Goal: Task Accomplishment & Management: Manage account settings

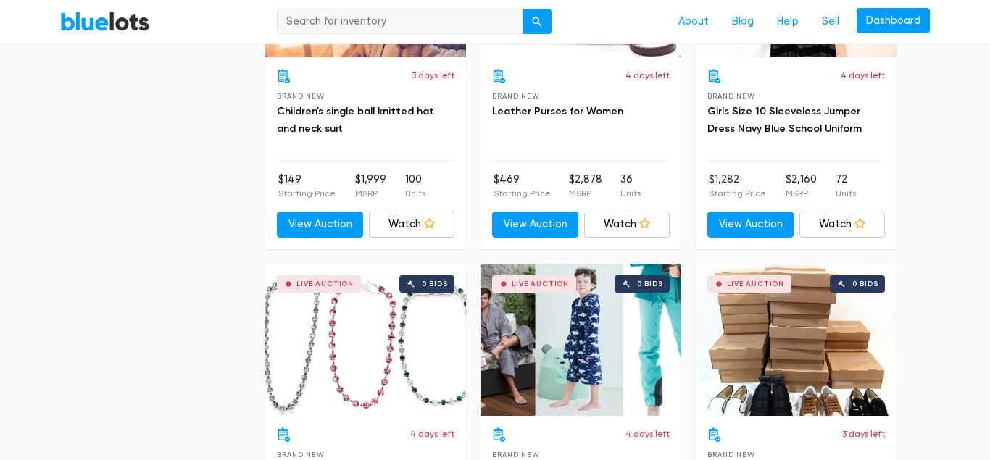
scroll to position [3325, 0]
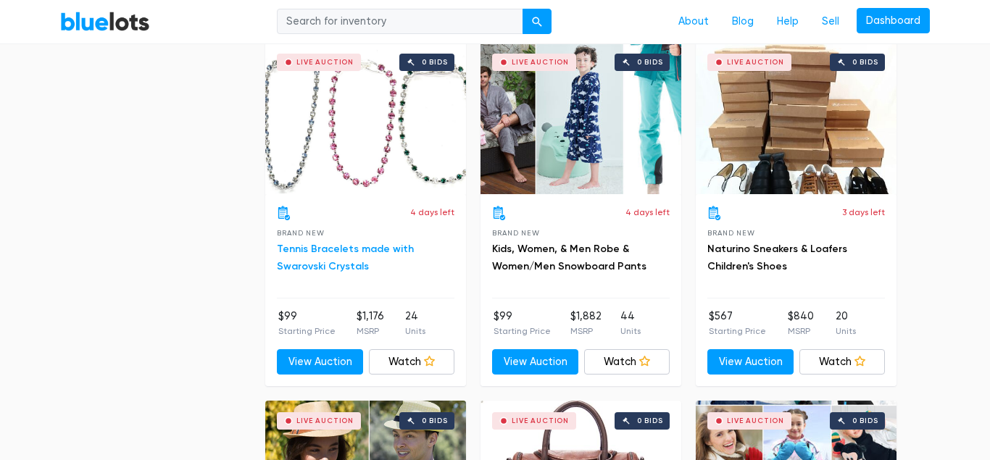
click at [393, 246] on link "Tennis Bracelets made with Swarovski Crystals" at bounding box center [345, 258] width 137 height 30
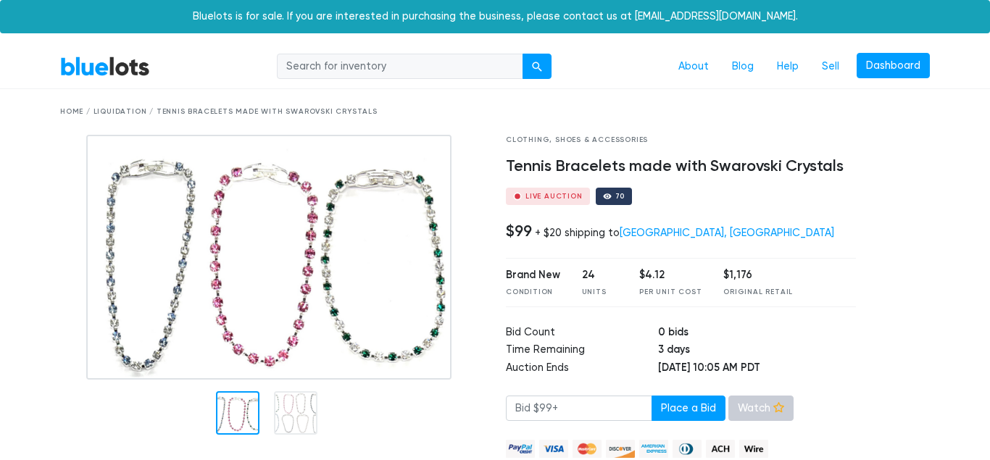
click at [772, 411] on link "Watch" at bounding box center [760, 409] width 65 height 26
click at [900, 66] on link "Dashboard" at bounding box center [892, 66] width 73 height 26
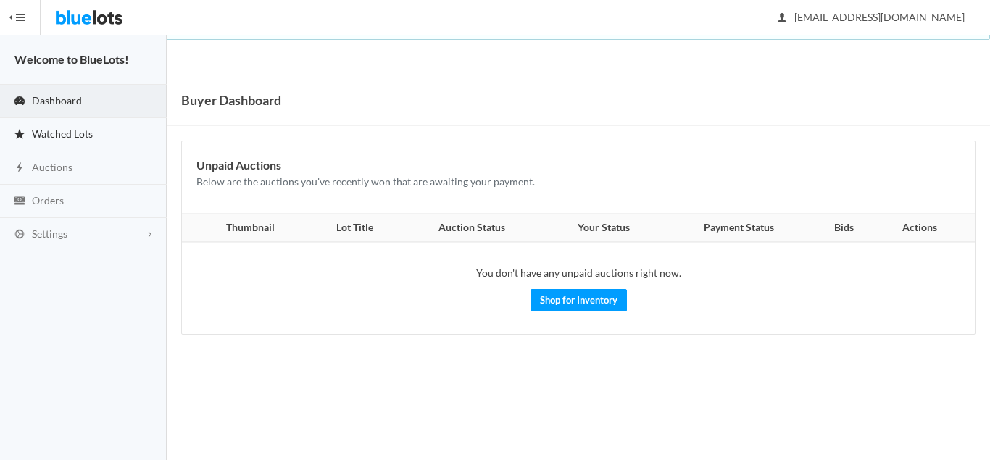
click at [106, 135] on link "Watched Lots" at bounding box center [83, 134] width 167 height 33
